Goal: Task Accomplishment & Management: Manage account settings

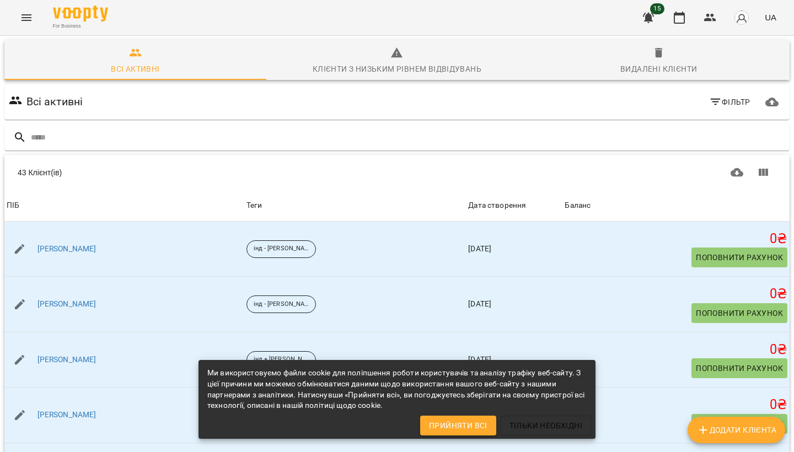
click at [451, 425] on span "Прийняти всі" at bounding box center [458, 425] width 58 height 13
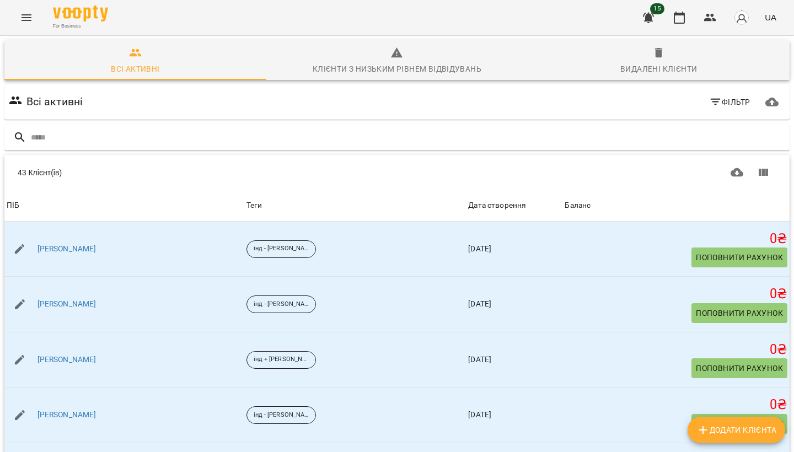
click at [642, 15] on button "button" at bounding box center [648, 17] width 26 height 26
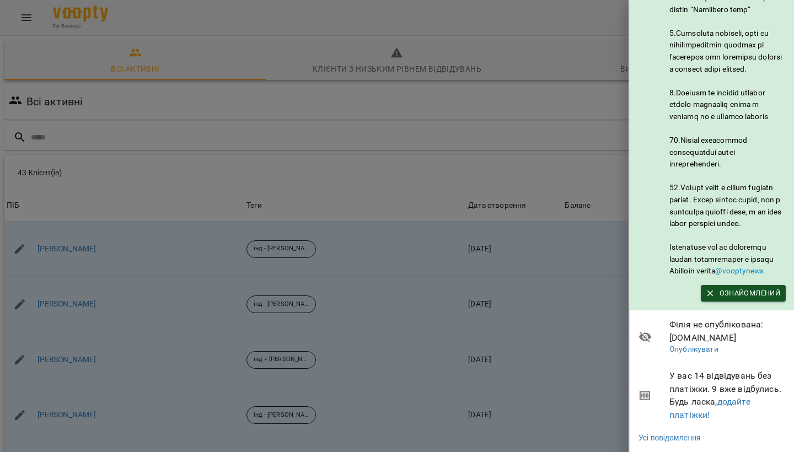
scroll to position [560, 0]
click at [696, 412] on link "додайте платіжки!" at bounding box center [709, 408] width 81 height 24
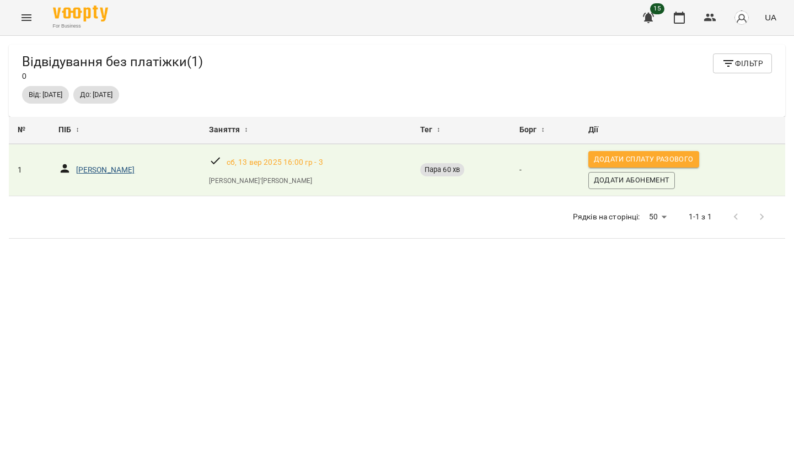
click at [135, 176] on p "[PERSON_NAME]" at bounding box center [105, 170] width 59 height 11
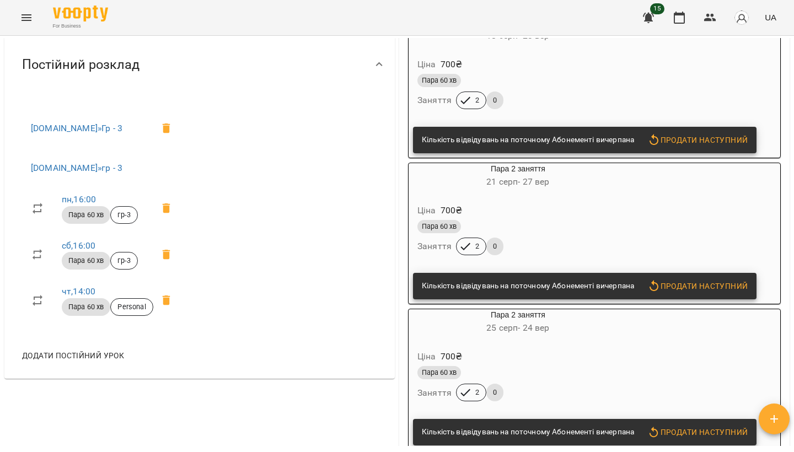
scroll to position [451, 0]
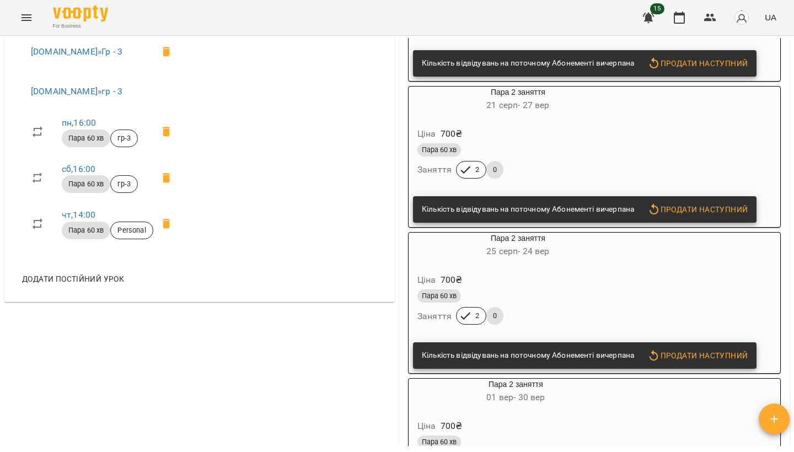
click at [23, 19] on icon "Menu" at bounding box center [26, 17] width 13 height 13
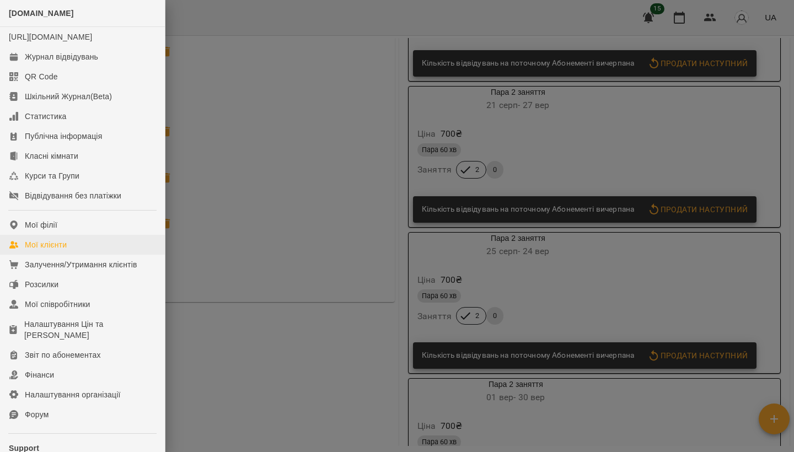
click at [99, 255] on link "Мої клієнти" at bounding box center [82, 245] width 165 height 20
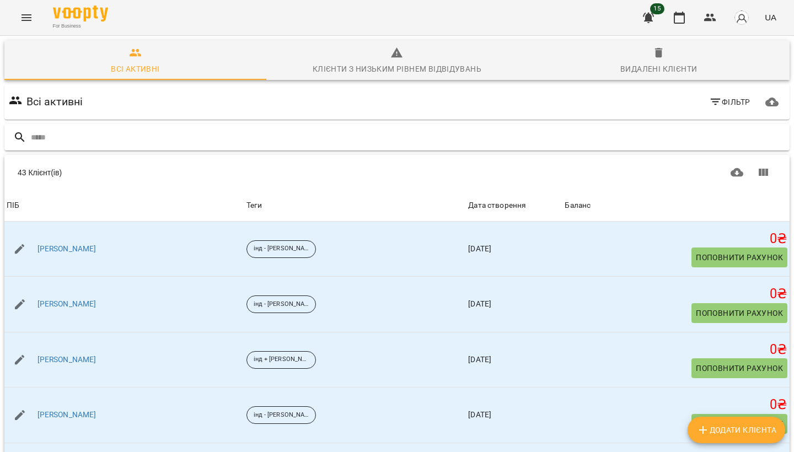
click at [149, 141] on input "text" at bounding box center [408, 137] width 754 height 18
type input "****"
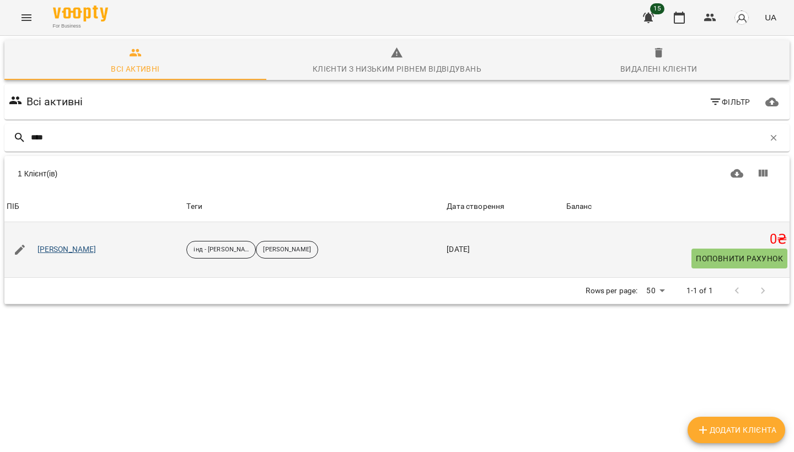
click at [81, 250] on link "[PERSON_NAME]" at bounding box center [66, 249] width 59 height 11
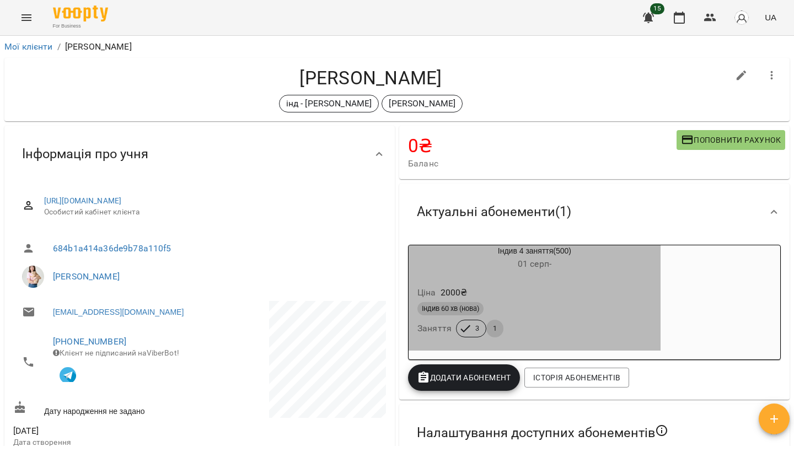
click at [466, 259] on h6 "[DATE] -" at bounding box center [535, 263] width 252 height 15
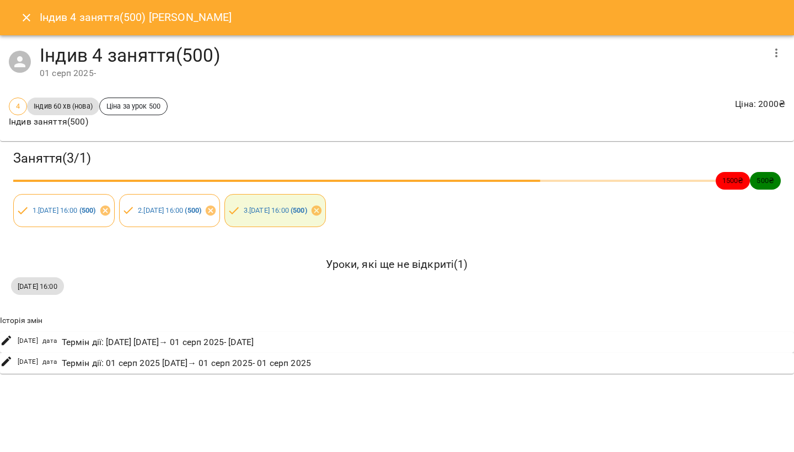
click at [30, 22] on icon "Close" at bounding box center [26, 17] width 13 height 13
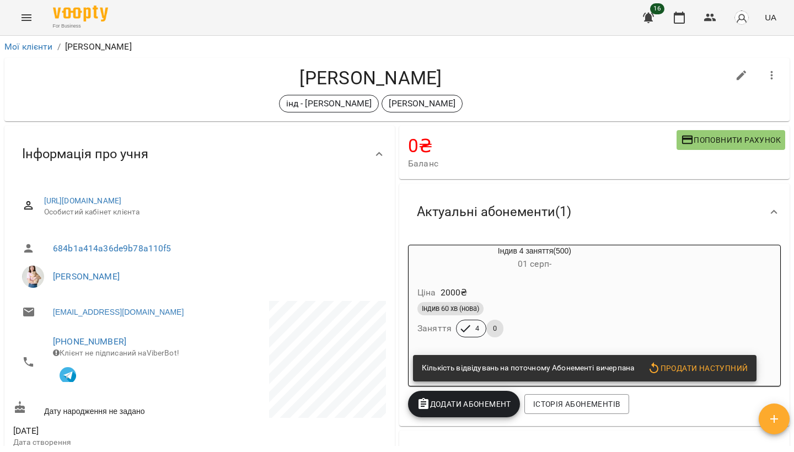
click at [647, 17] on icon "button" at bounding box center [648, 18] width 11 height 10
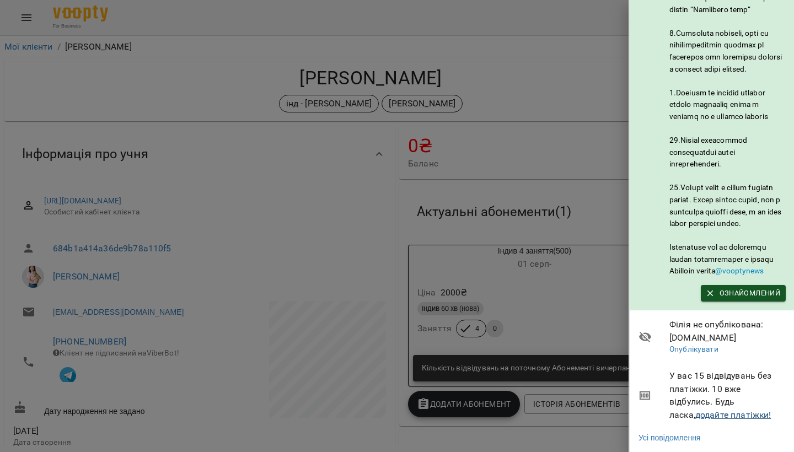
scroll to position [560, 0]
click at [707, 416] on link "додайте платіжки!" at bounding box center [733, 415] width 76 height 10
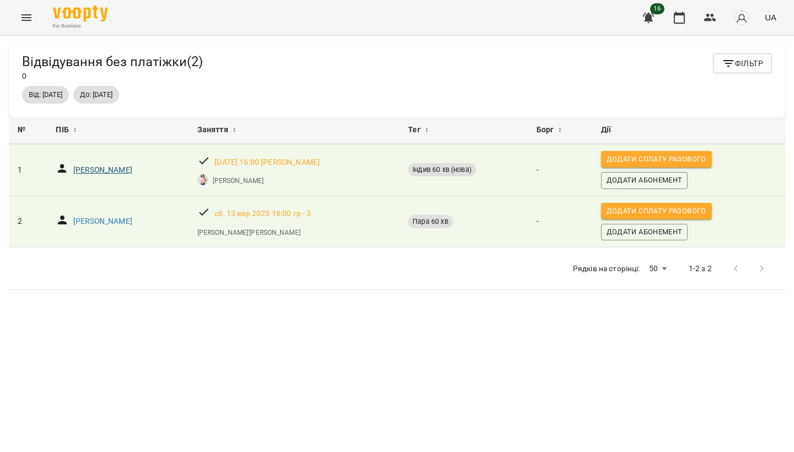
click at [132, 175] on p "[PERSON_NAME]" at bounding box center [102, 170] width 59 height 11
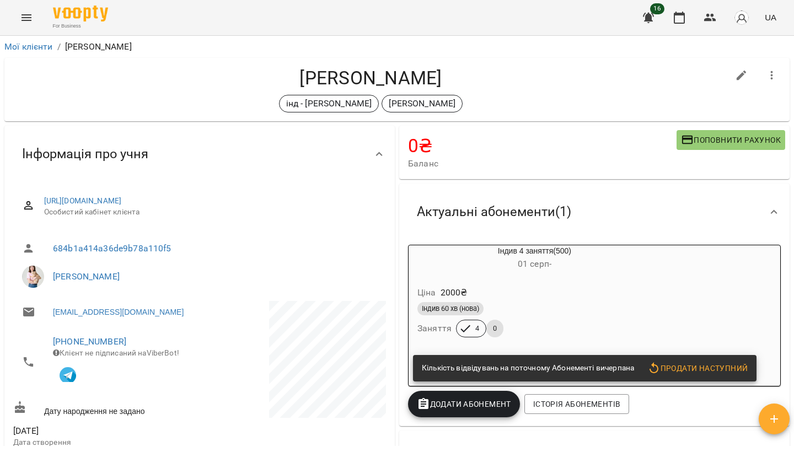
click at [520, 257] on h6 "[DATE] -" at bounding box center [535, 263] width 252 height 15
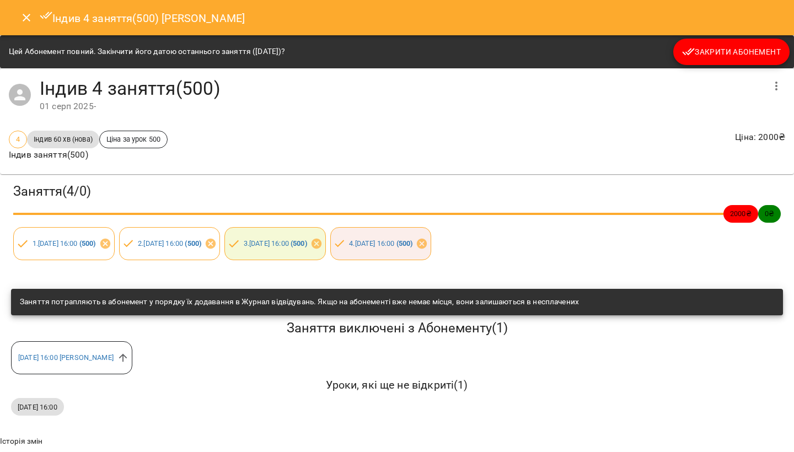
click at [28, 23] on icon "Close" at bounding box center [26, 17] width 13 height 13
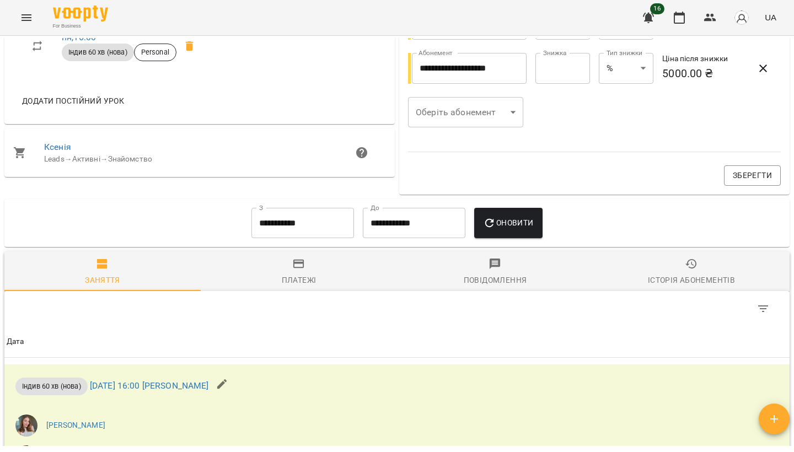
scroll to position [663, 0]
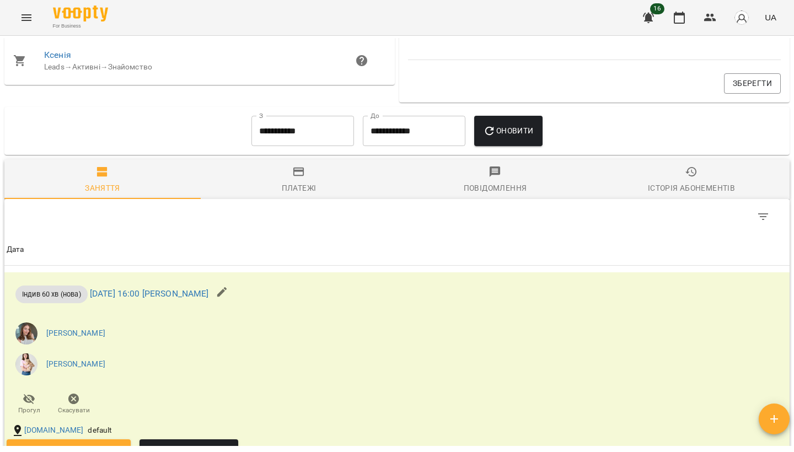
click at [673, 175] on span "Історія абонементів" at bounding box center [691, 180] width 183 height 30
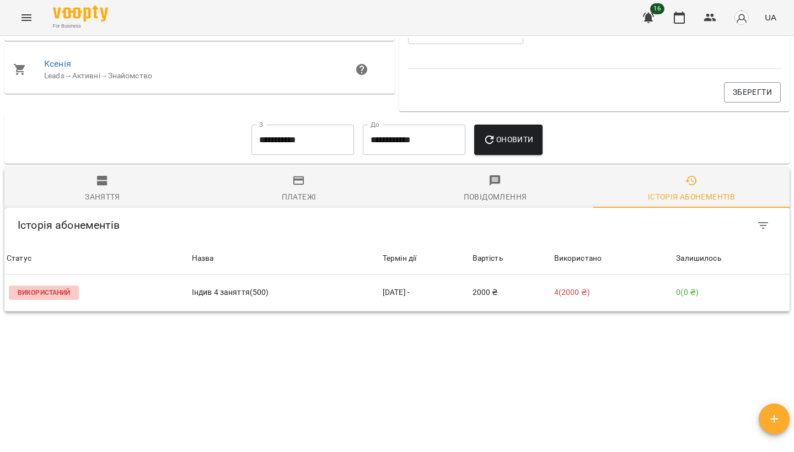
scroll to position [578, 0]
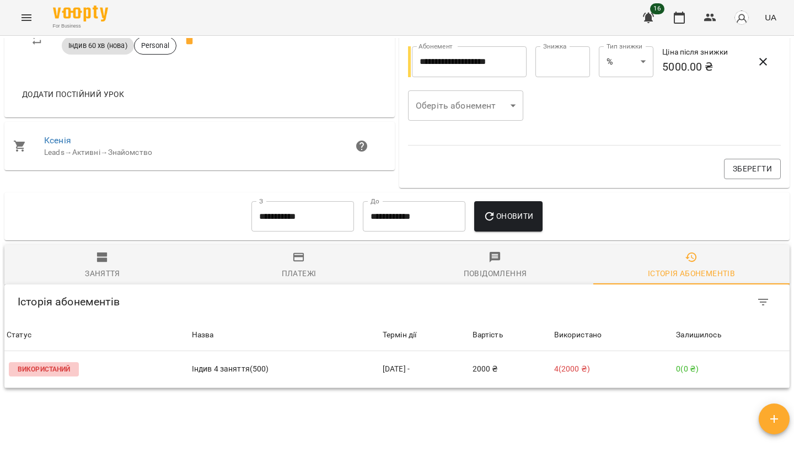
click at [298, 223] on input "**********" at bounding box center [302, 216] width 103 height 31
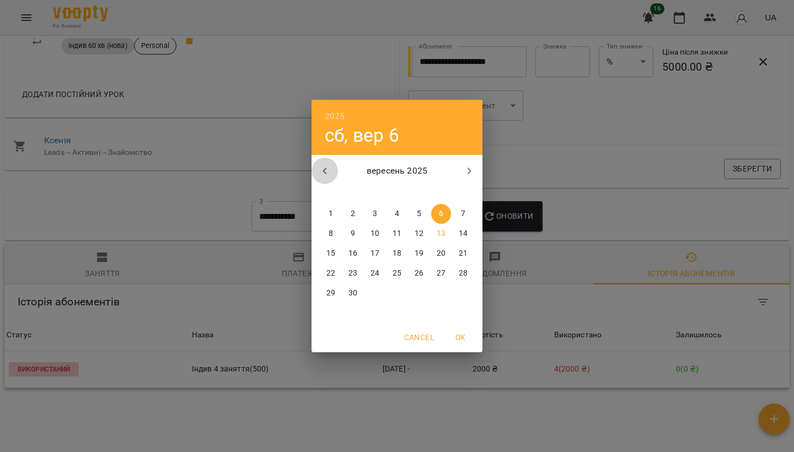
click at [328, 176] on icon "button" at bounding box center [324, 170] width 13 height 13
click at [353, 218] on p "1" at bounding box center [353, 213] width 4 height 11
type input "**********"
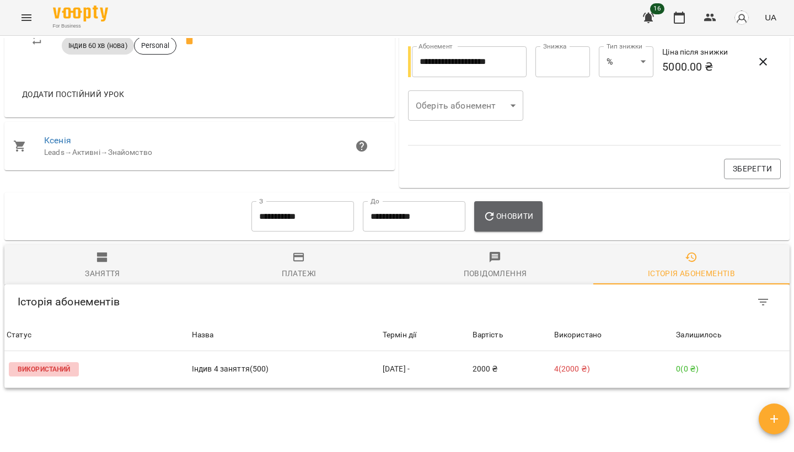
click at [496, 213] on icon "button" at bounding box center [489, 216] width 13 height 13
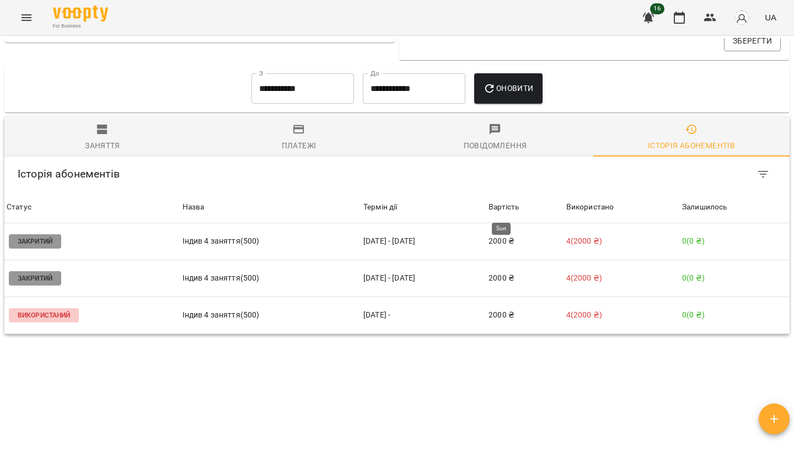
scroll to position [705, 0]
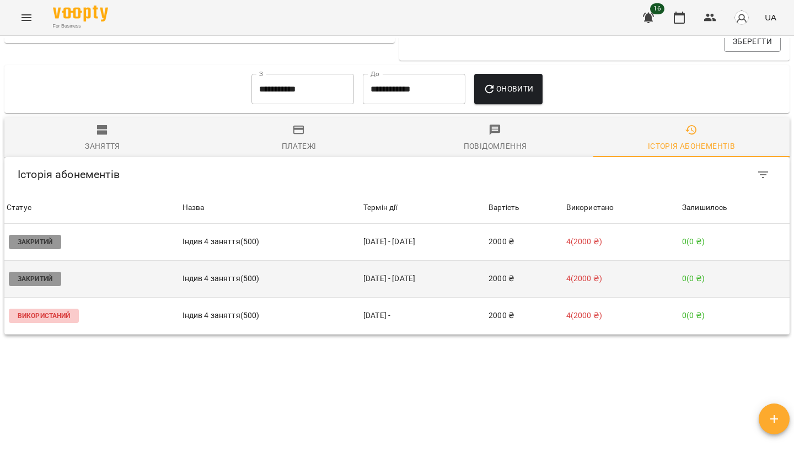
click at [445, 286] on td "[DATE] - [DATE]" at bounding box center [423, 278] width 125 height 37
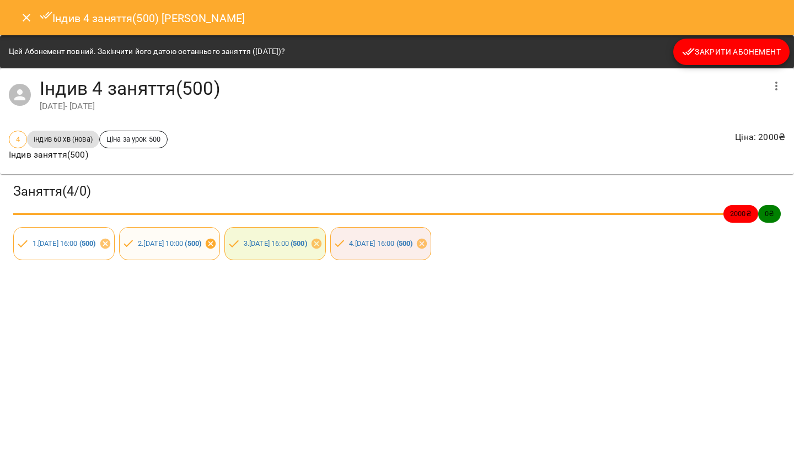
click at [217, 245] on icon at bounding box center [211, 244] width 12 height 12
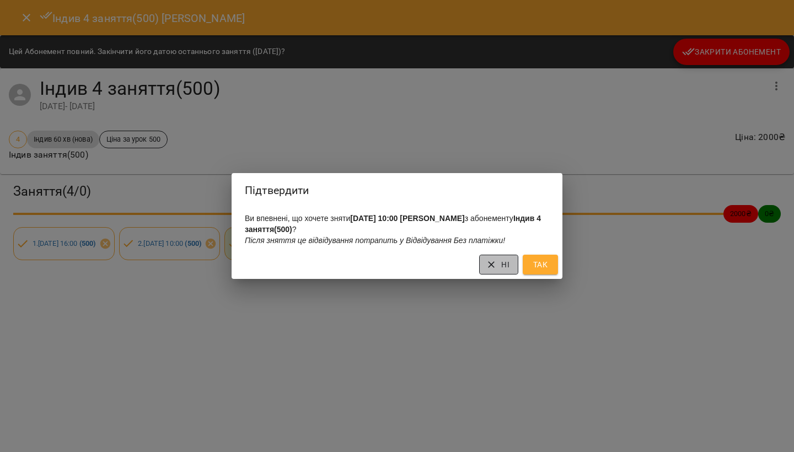
click at [492, 268] on icon "button" at bounding box center [491, 264] width 11 height 11
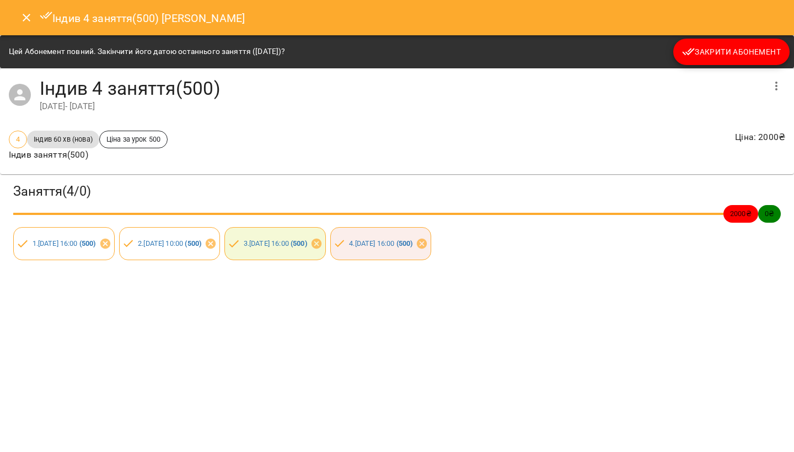
click at [22, 12] on icon "Close" at bounding box center [26, 17] width 13 height 13
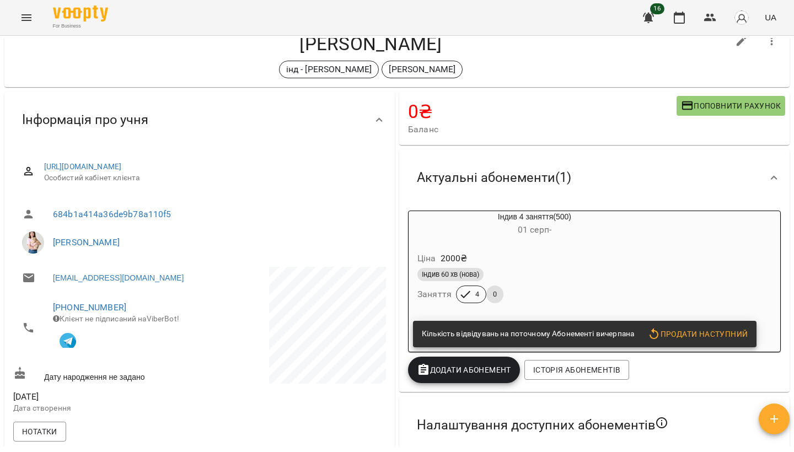
scroll to position [6, 0]
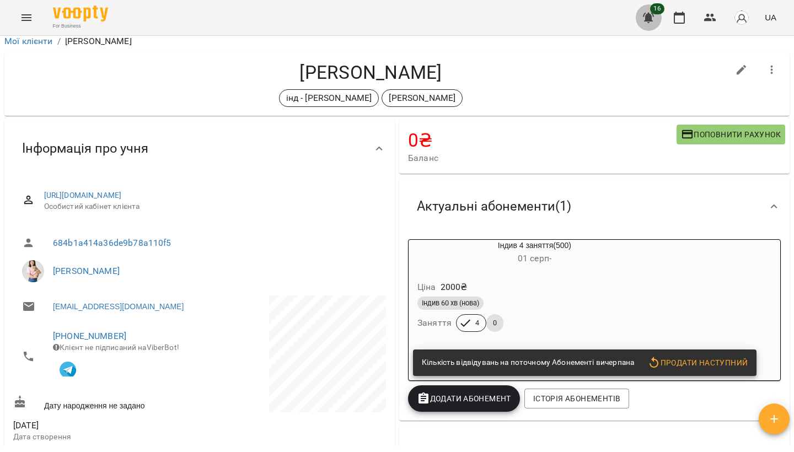
click at [652, 17] on icon "button" at bounding box center [648, 18] width 11 height 10
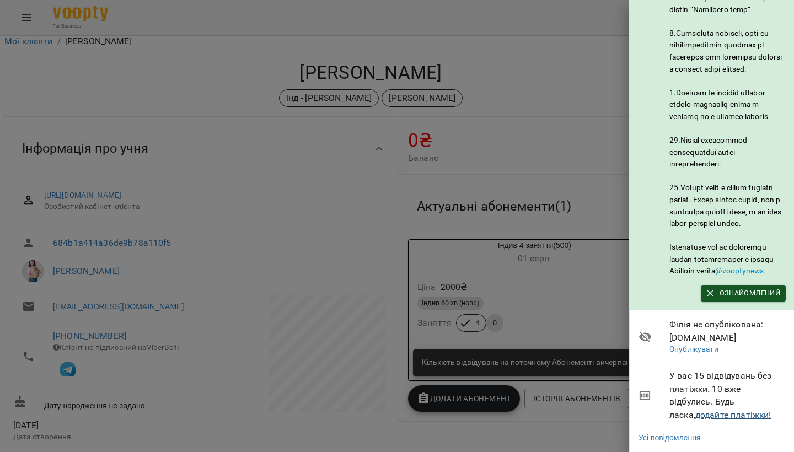
scroll to position [560, 0]
click at [695, 412] on link "додайте платіжки!" at bounding box center [733, 415] width 76 height 10
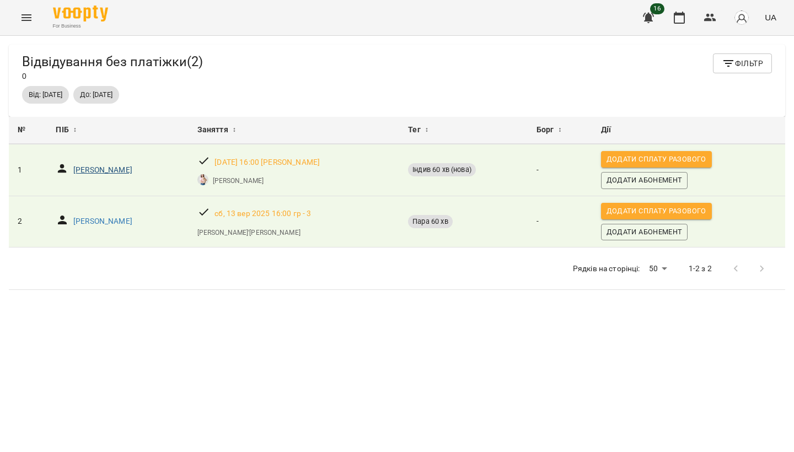
click at [132, 174] on p "[PERSON_NAME]" at bounding box center [102, 170] width 59 height 11
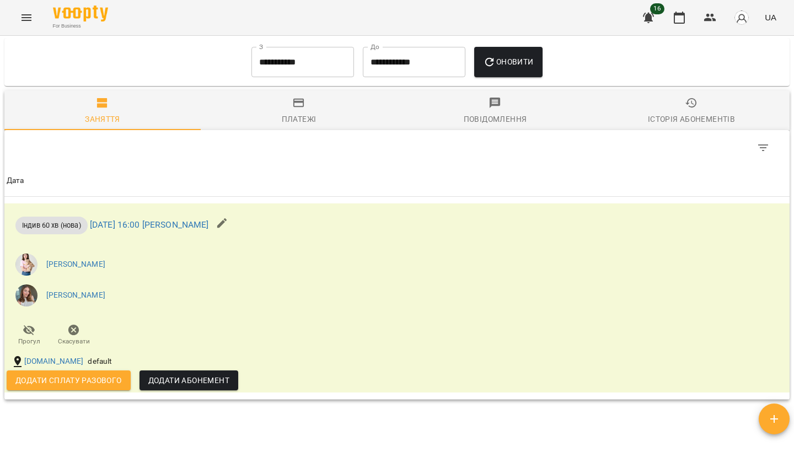
scroll to position [735, 0]
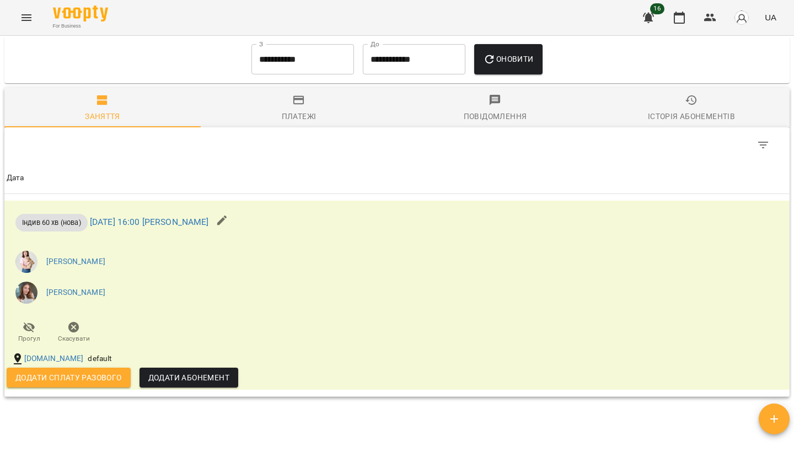
click at [307, 72] on input "**********" at bounding box center [302, 59] width 103 height 31
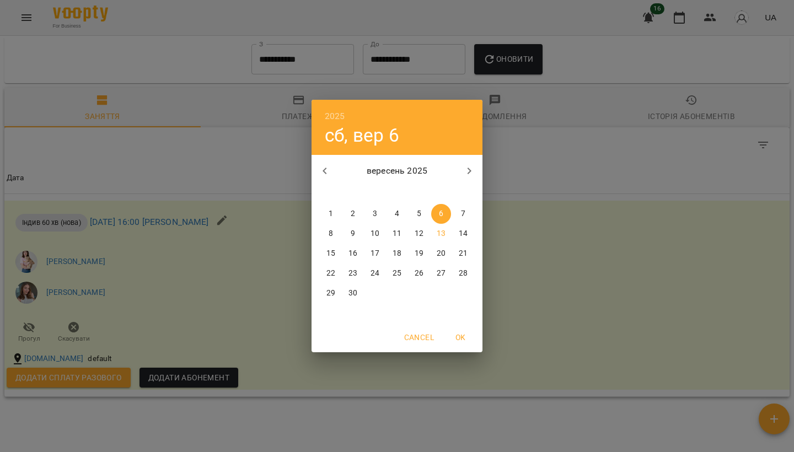
click at [322, 178] on button "button" at bounding box center [324, 171] width 26 height 26
click at [456, 212] on span "1" at bounding box center [463, 213] width 20 height 11
type input "**********"
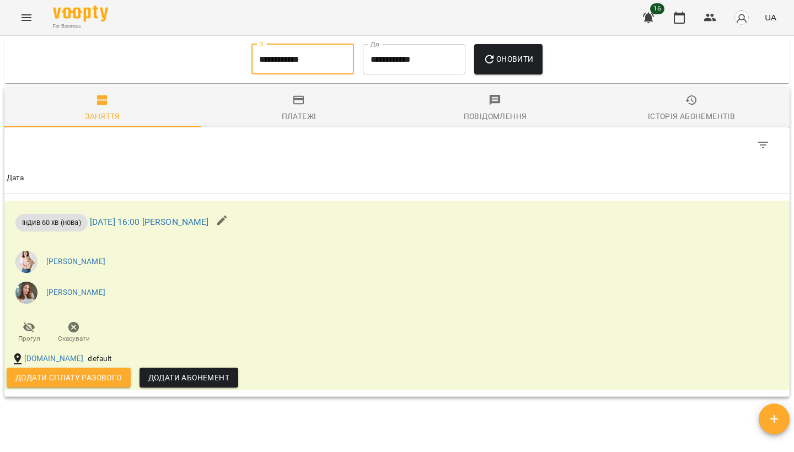
click at [534, 72] on button "Оновити" at bounding box center [508, 59] width 68 height 31
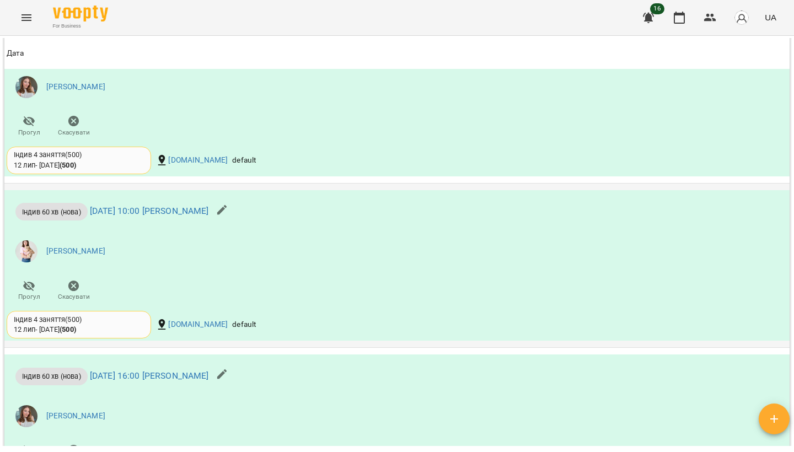
scroll to position [1604, 0]
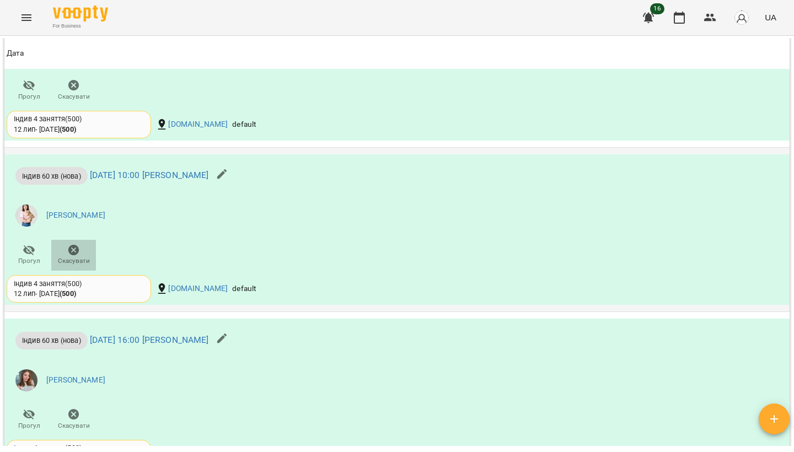
click at [78, 256] on icon "button" at bounding box center [73, 250] width 13 height 13
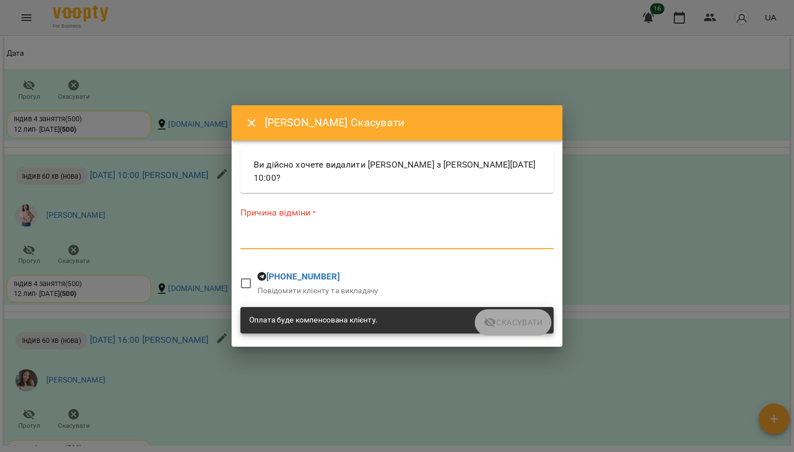
click at [264, 239] on textarea at bounding box center [396, 240] width 313 height 10
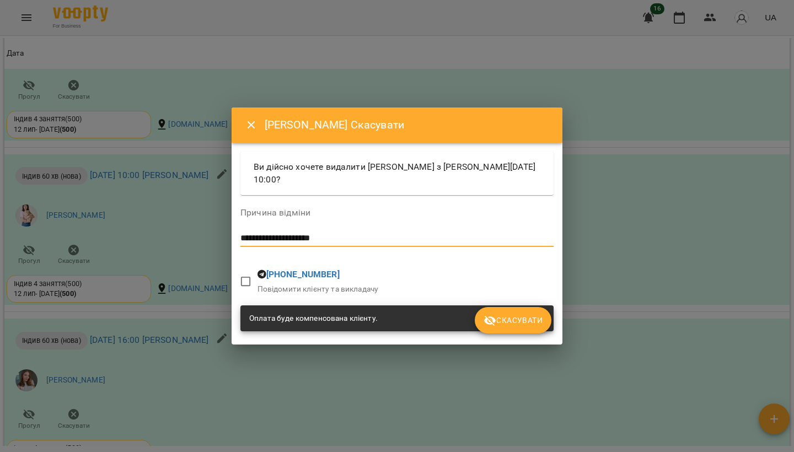
type textarea "**********"
click at [518, 325] on span "Скасувати" at bounding box center [513, 320] width 59 height 13
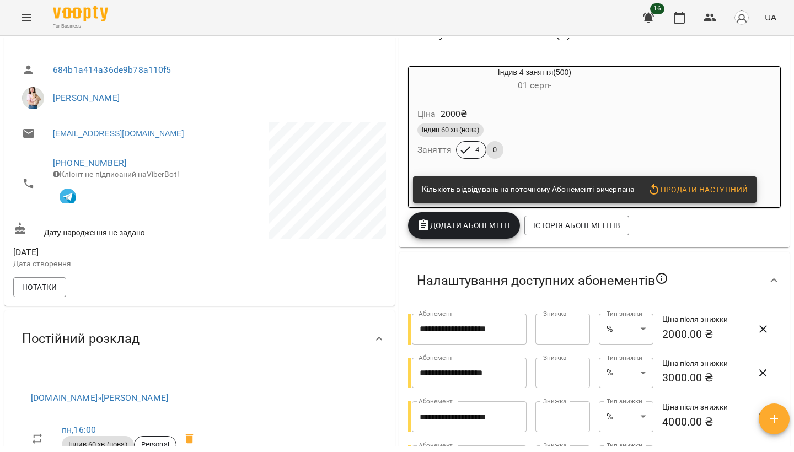
scroll to position [179, 0]
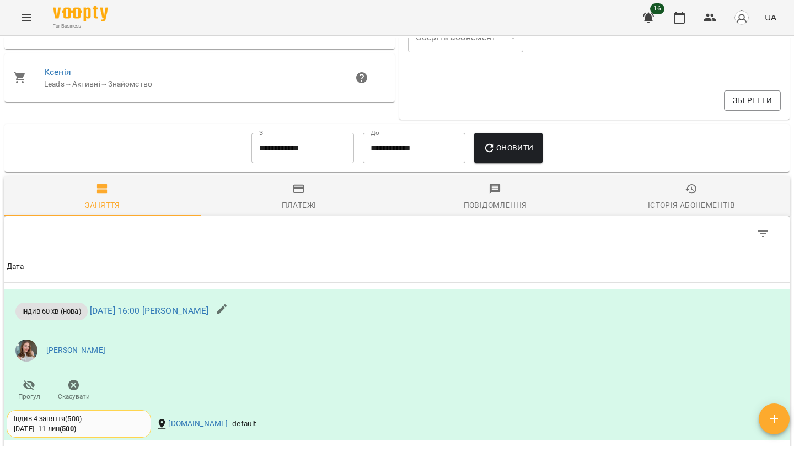
click at [665, 199] on span "Історія абонементів" at bounding box center [691, 197] width 183 height 30
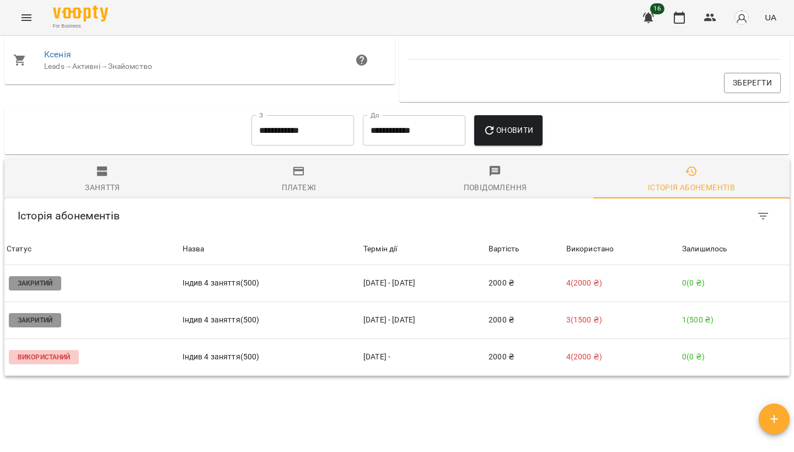
scroll to position [696, 0]
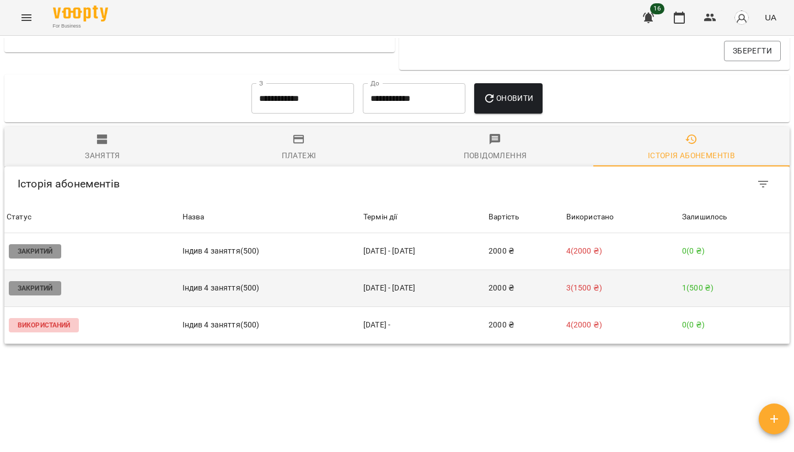
click at [646, 282] on td "3 ( 1500 ₴ )" at bounding box center [622, 288] width 116 height 37
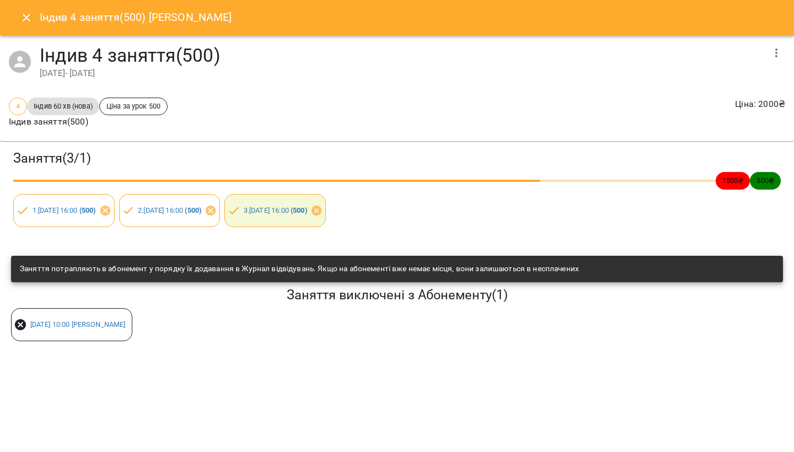
click at [767, 55] on button "button" at bounding box center [776, 53] width 26 height 26
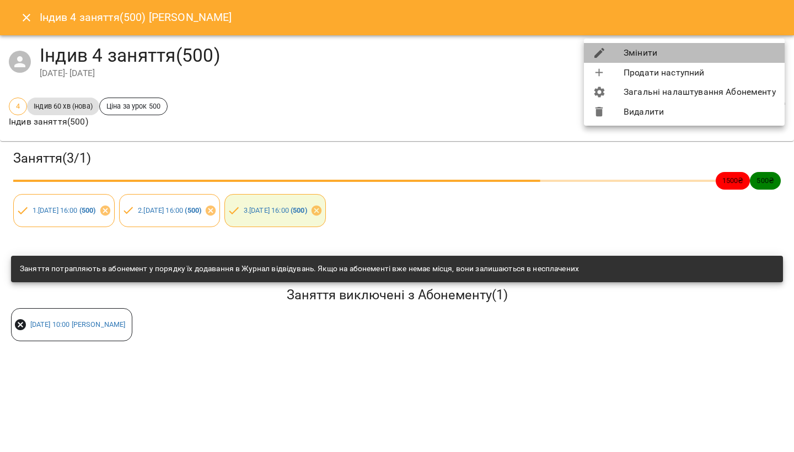
click at [717, 55] on li "Змінити" at bounding box center [684, 53] width 201 height 20
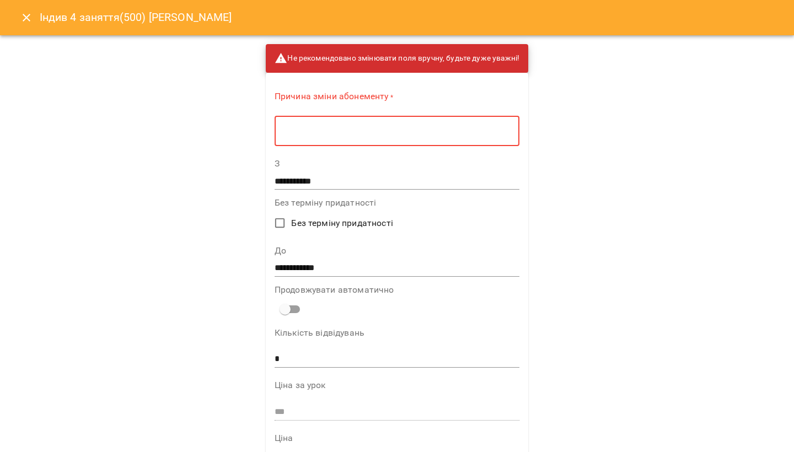
click at [402, 133] on textarea at bounding box center [396, 131] width 229 height 10
click at [318, 223] on span "Без терміну придатності" at bounding box center [341, 223] width 101 height 13
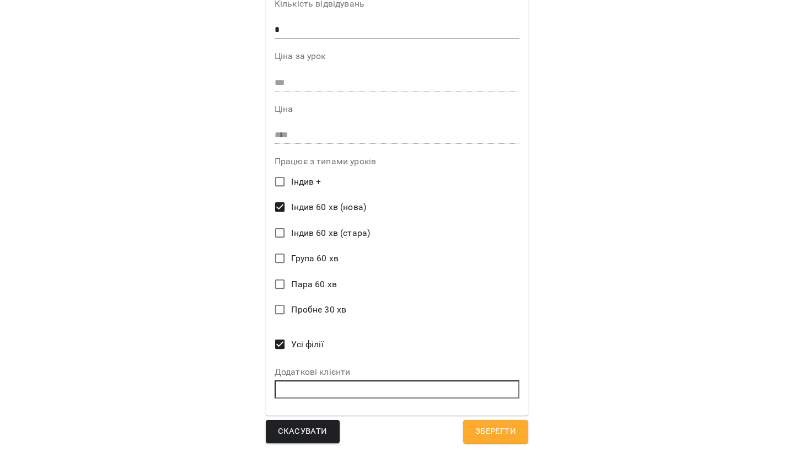
scroll to position [248, 0]
click at [484, 431] on span "Зберегти" at bounding box center [495, 432] width 41 height 14
click at [482, 431] on span "Зберегти" at bounding box center [495, 432] width 41 height 14
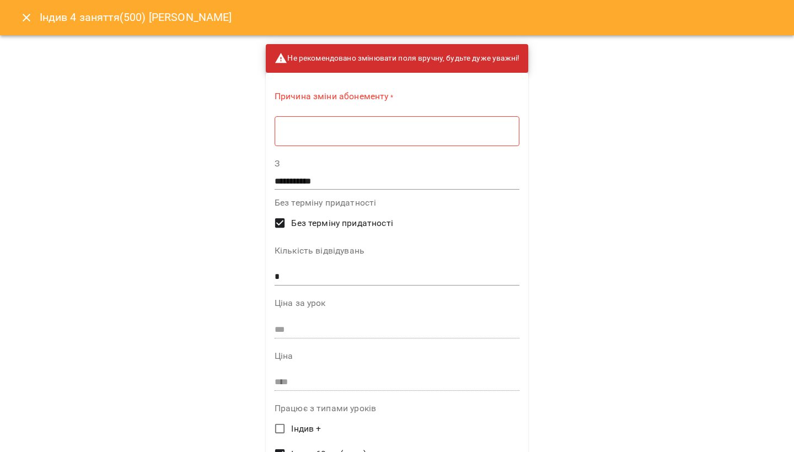
scroll to position [0, 0]
click at [378, 130] on textarea at bounding box center [396, 131] width 229 height 10
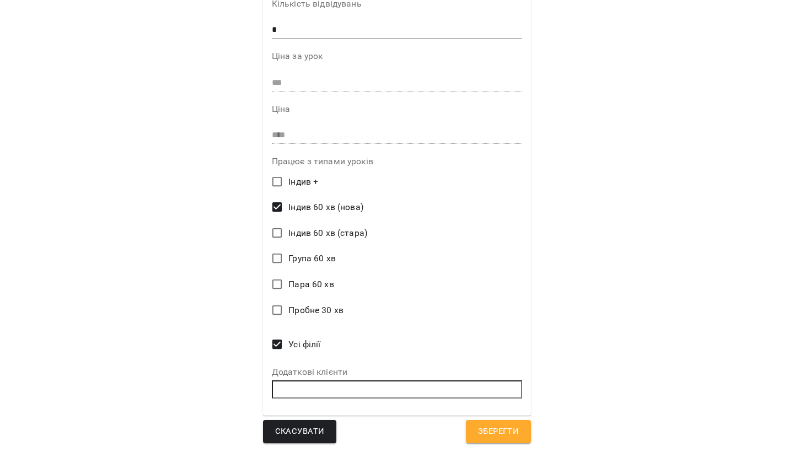
scroll to position [245, 0]
type textarea "****"
click at [492, 431] on span "Зберегти" at bounding box center [498, 432] width 41 height 14
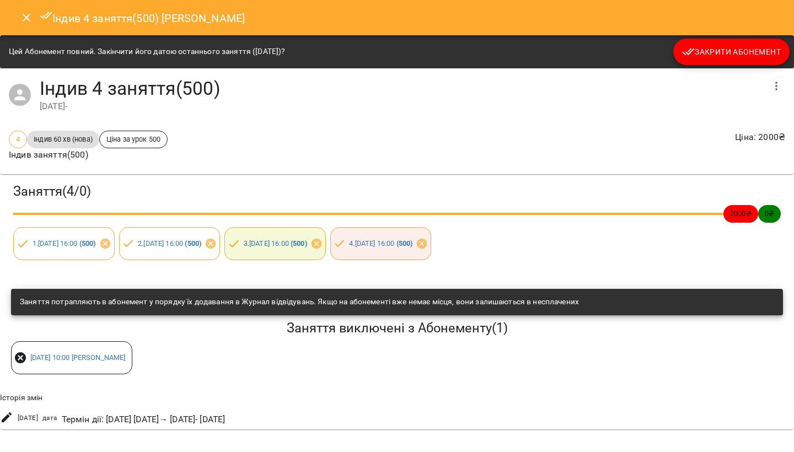
scroll to position [0, 1]
click at [20, 21] on icon "Close" at bounding box center [25, 17] width 13 height 13
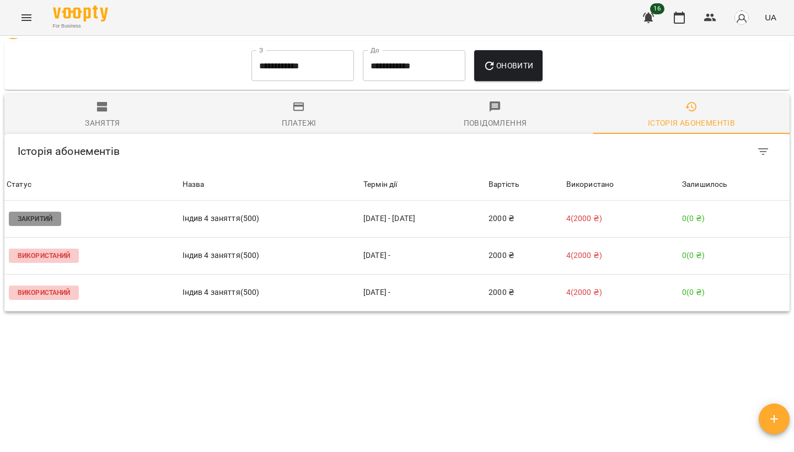
scroll to position [578, 0]
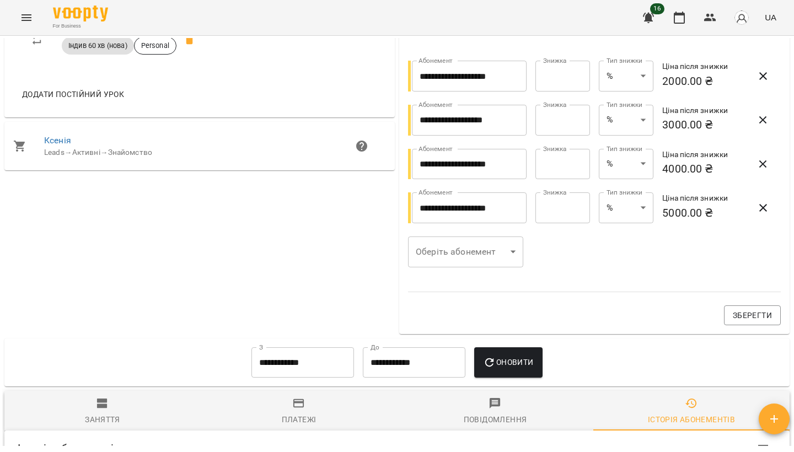
click at [330, 359] on input "**********" at bounding box center [302, 362] width 103 height 31
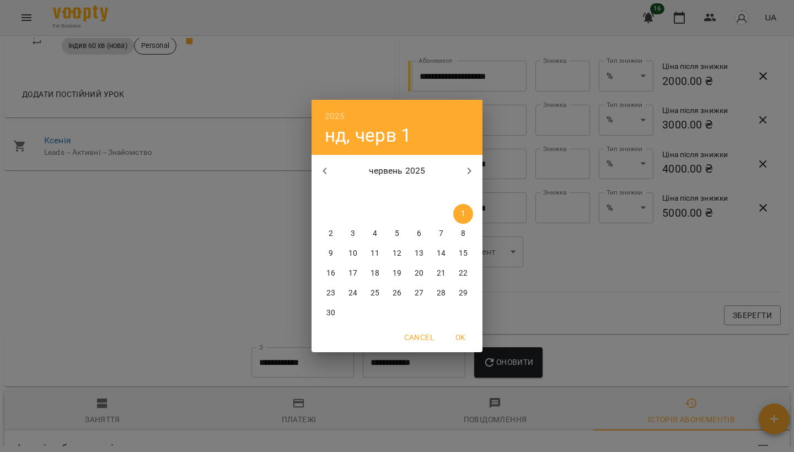
click at [493, 280] on div "2025 нд, черв [DATE] вт ср чт пт сб нд 26 27 28 29 30 31 1 2 3 4 5 6 7 8 9 10 1…" at bounding box center [397, 226] width 794 height 452
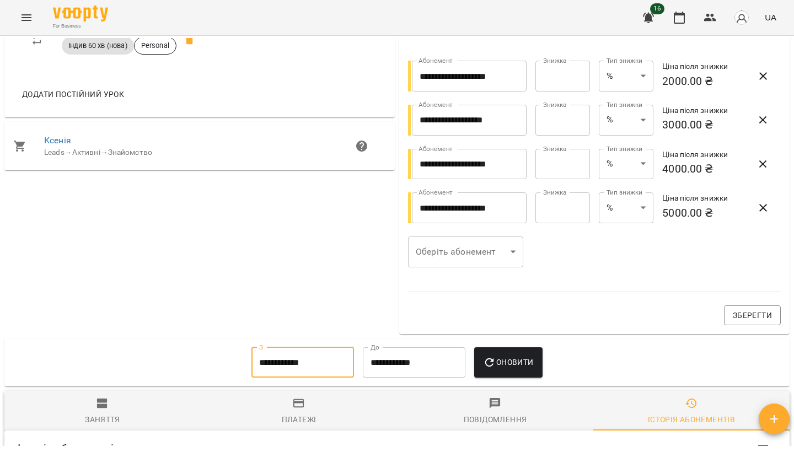
click at [124, 408] on span "Заняття" at bounding box center [102, 412] width 183 height 30
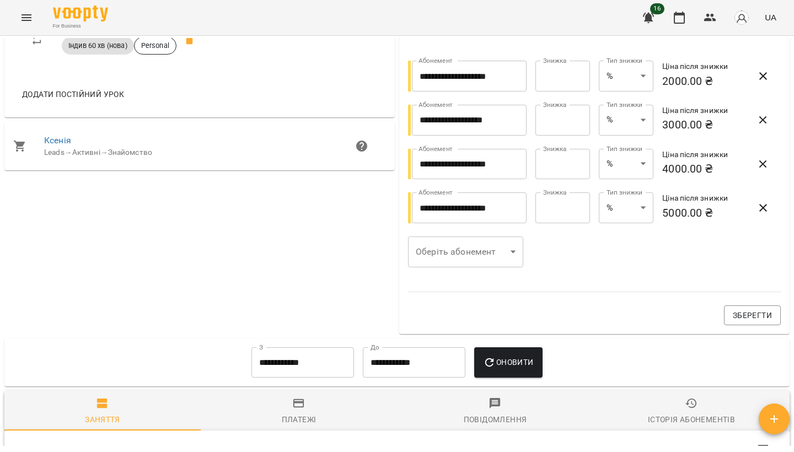
click at [278, 376] on input "**********" at bounding box center [302, 362] width 103 height 31
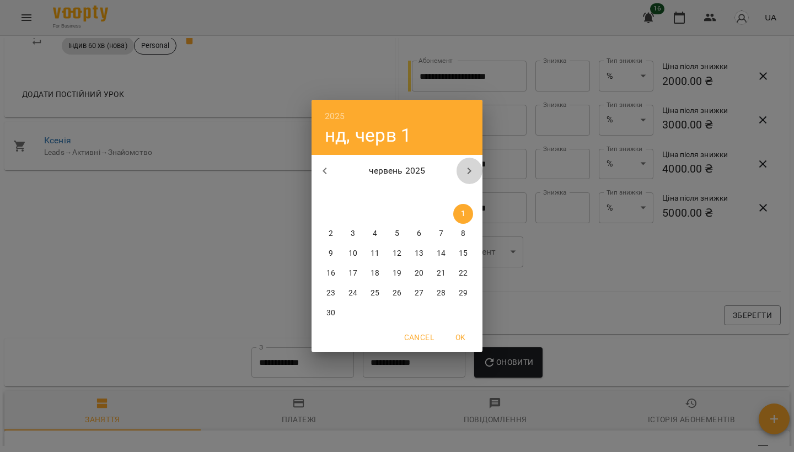
click at [470, 168] on icon "button" at bounding box center [469, 170] width 13 height 13
click at [348, 213] on span "1" at bounding box center [353, 213] width 20 height 11
type input "**********"
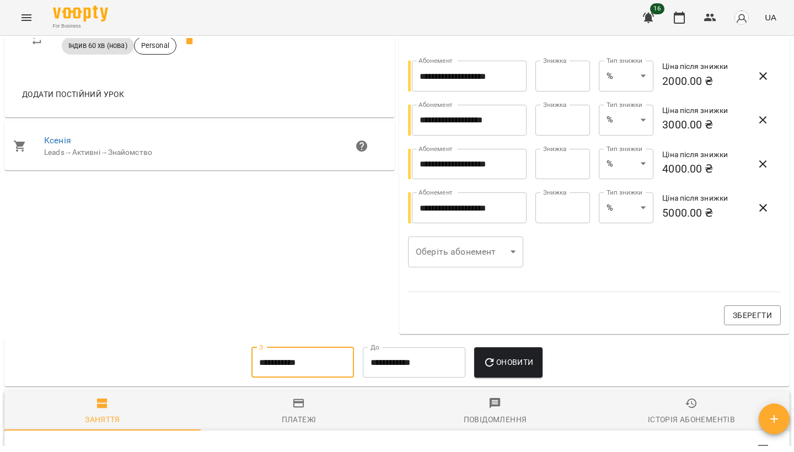
click at [522, 376] on button "Оновити" at bounding box center [508, 362] width 68 height 31
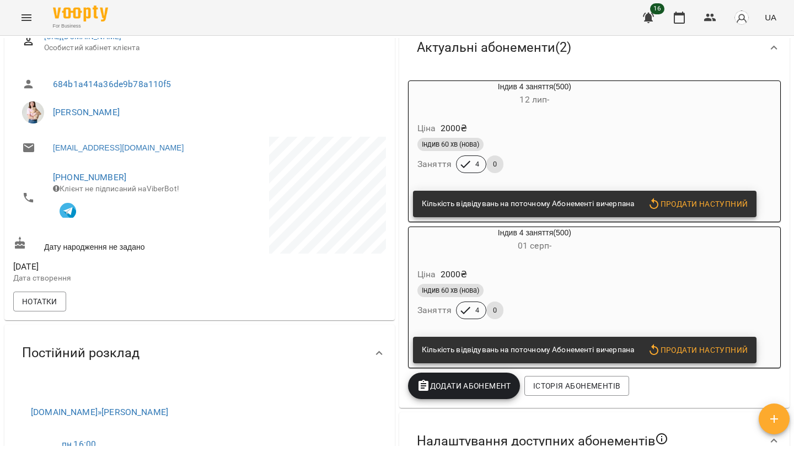
scroll to position [165, 0]
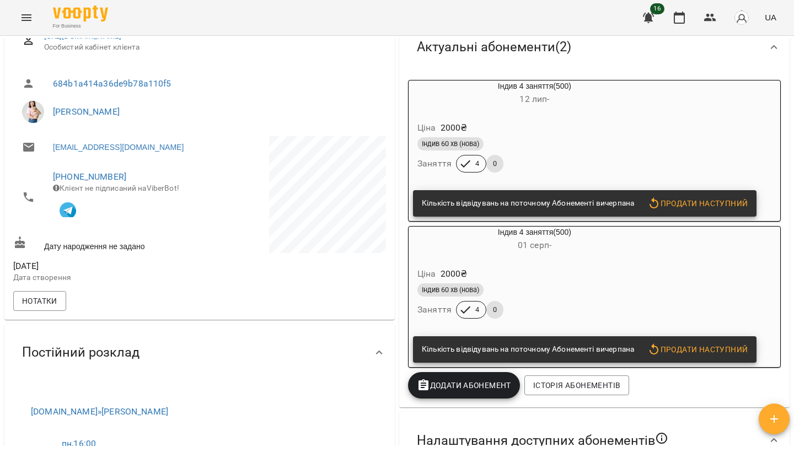
click at [640, 37] on div "**********" at bounding box center [397, 262] width 794 height 452
click at [642, 24] on button "button" at bounding box center [648, 17] width 26 height 26
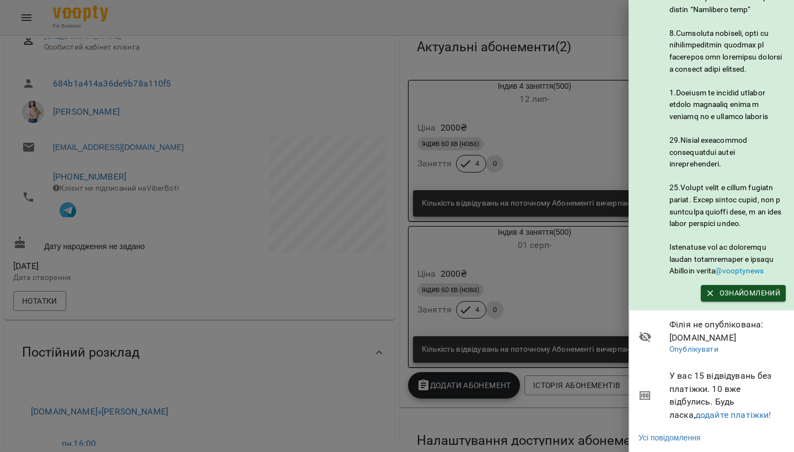
scroll to position [560, 0]
click at [697, 406] on span "У вас 15 відвідувань без платіжки. 10 вже відбулись. Будь ласка, додайте платіж…" at bounding box center [727, 395] width 116 height 52
click at [697, 410] on link "додайте платіжки!" at bounding box center [733, 415] width 76 height 10
